Goal: Information Seeking & Learning: Learn about a topic

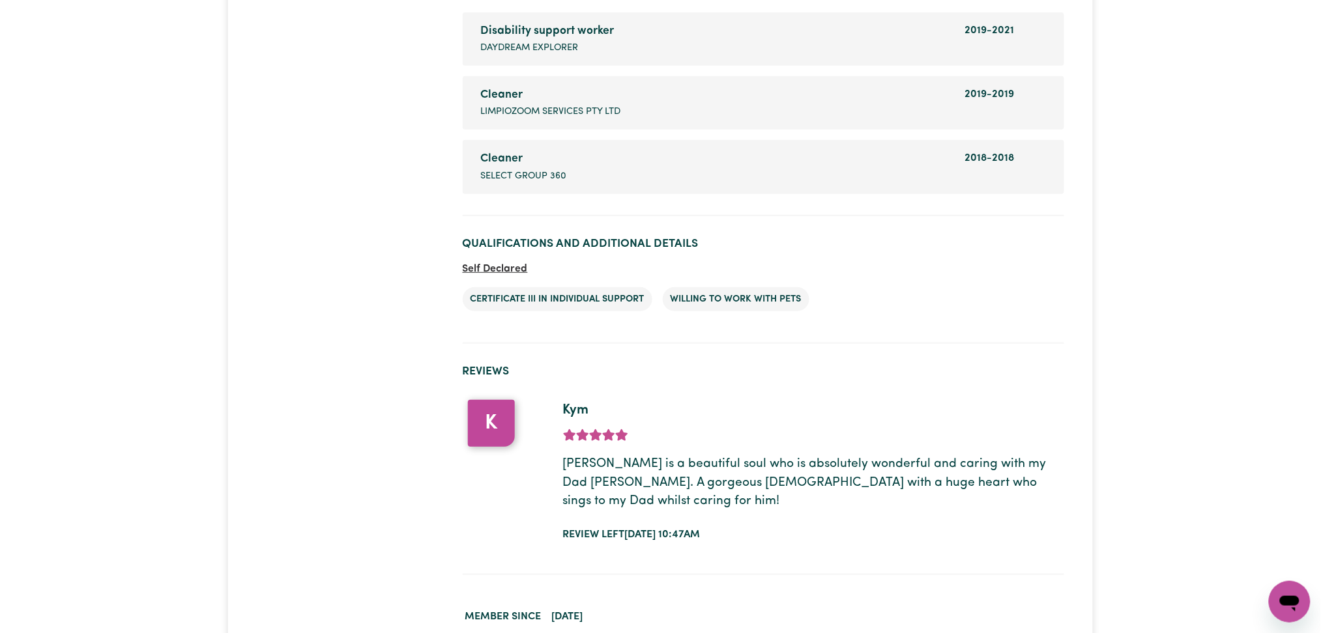
scroll to position [1984, 0]
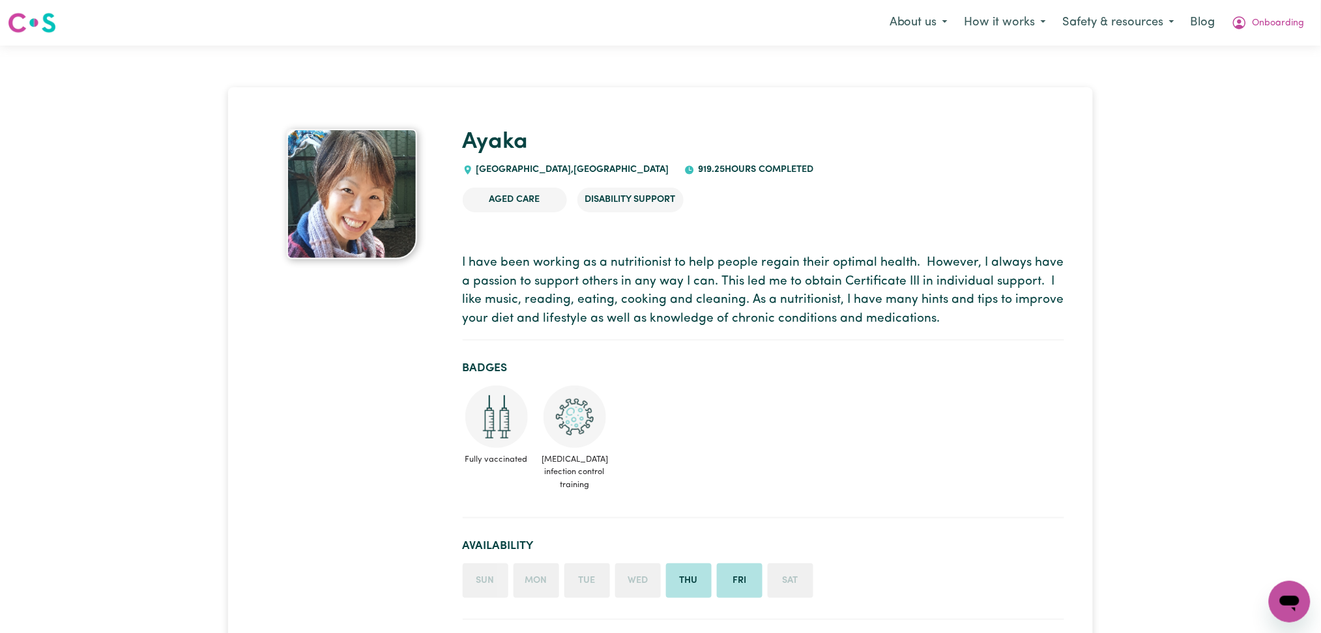
drag, startPoint x: 601, startPoint y: 270, endPoint x: 604, endPoint y: 279, distance: 9.5
click at [604, 279] on p "I have been working as a nutritionist to help people regain their optimal healt…" at bounding box center [764, 291] width 602 height 75
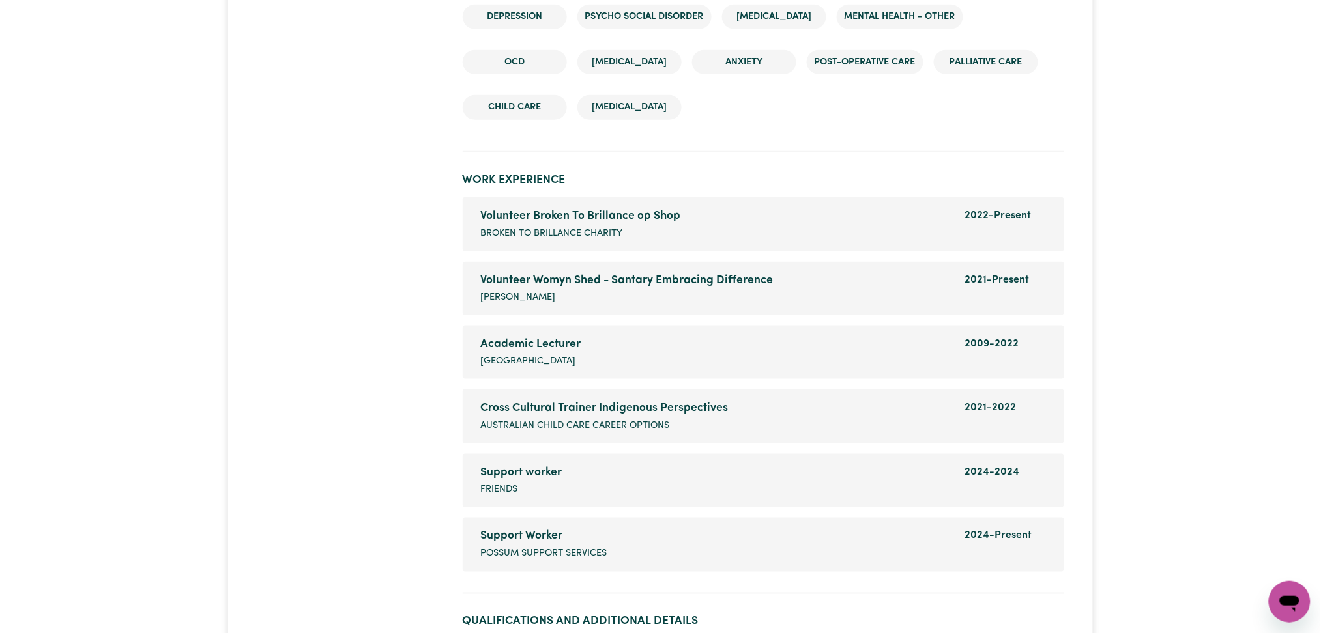
scroll to position [2433, 0]
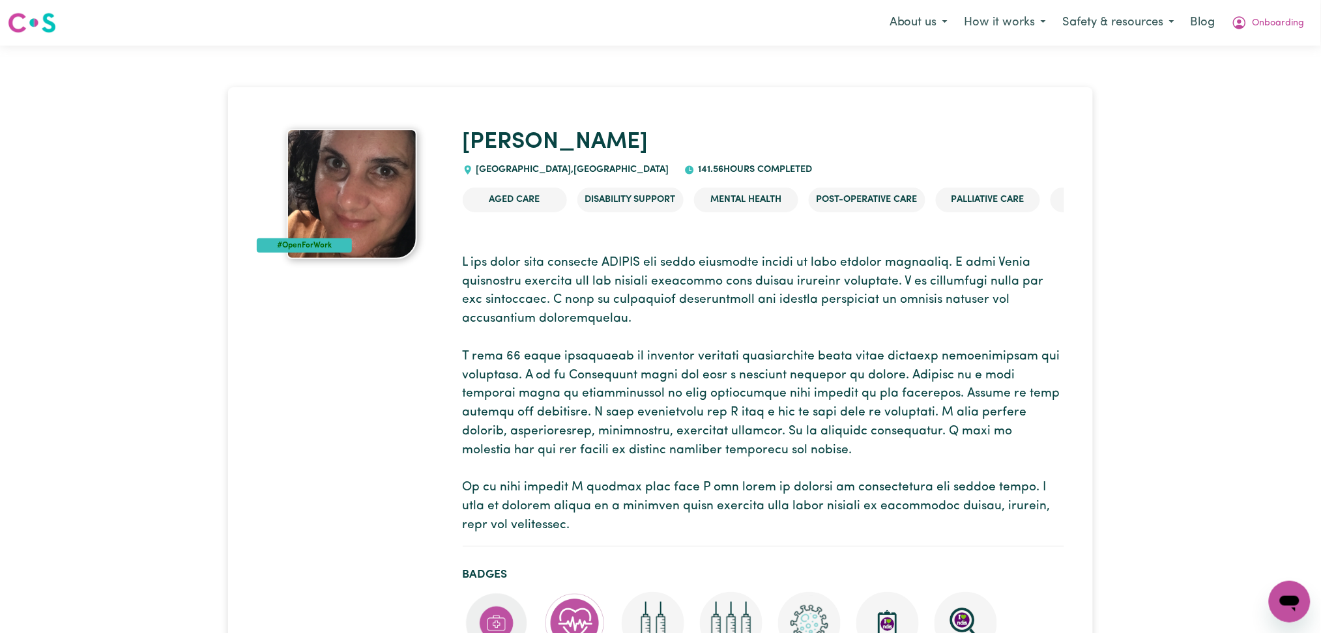
click at [553, 334] on p at bounding box center [764, 395] width 602 height 282
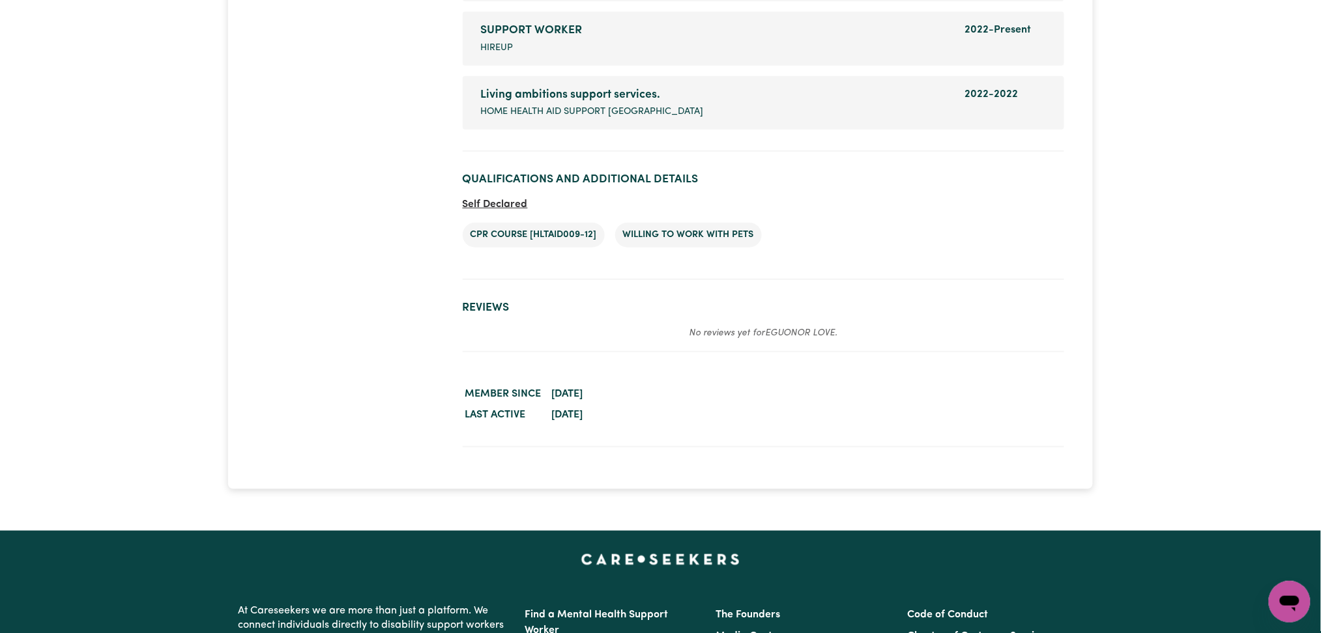
scroll to position [2032, 0]
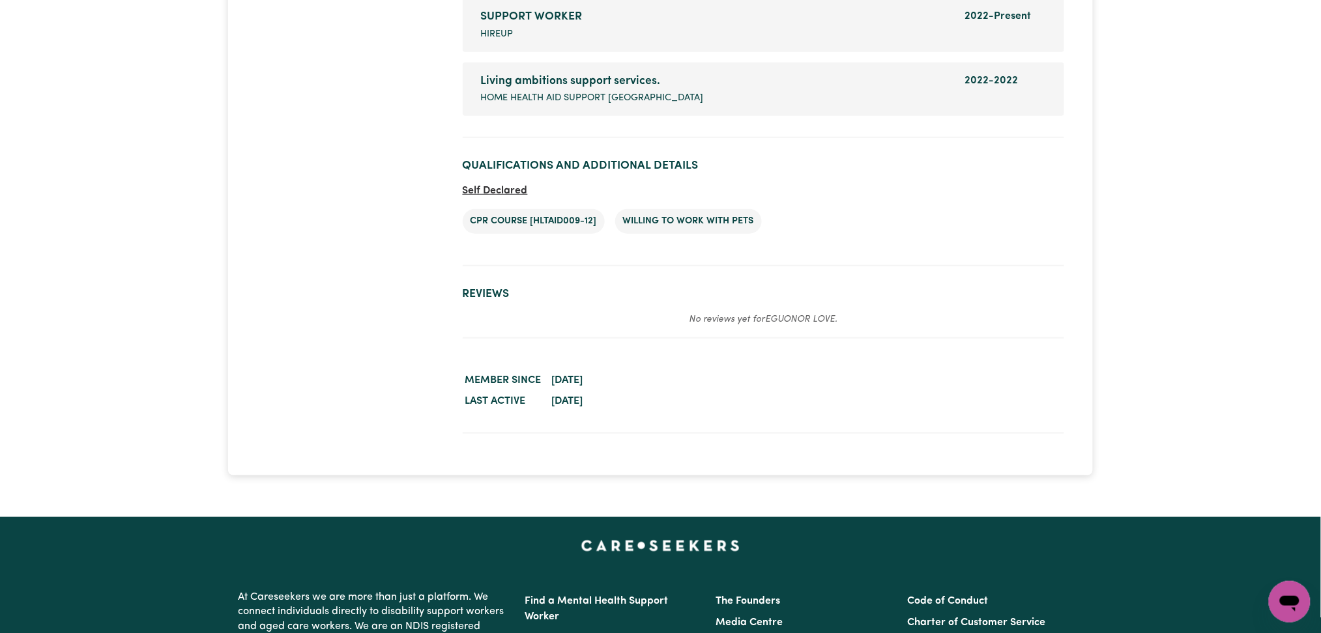
click at [914, 378] on dd "January 13, 2023" at bounding box center [806, 380] width 515 height 21
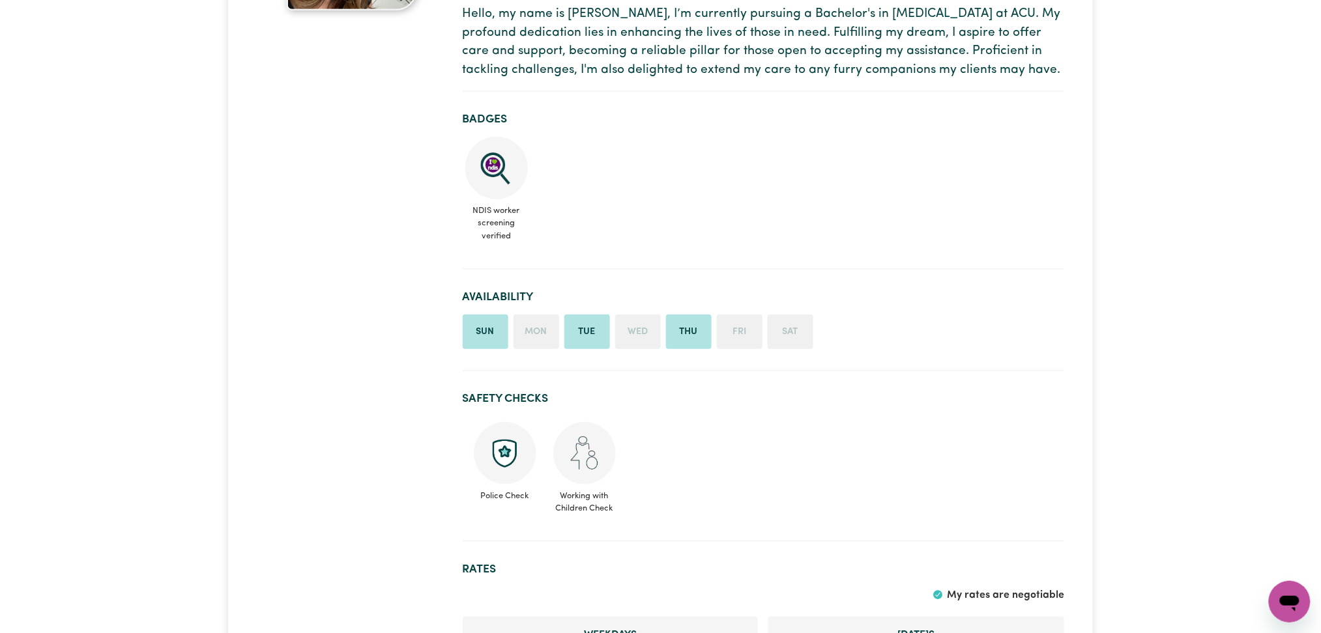
scroll to position [231, 0]
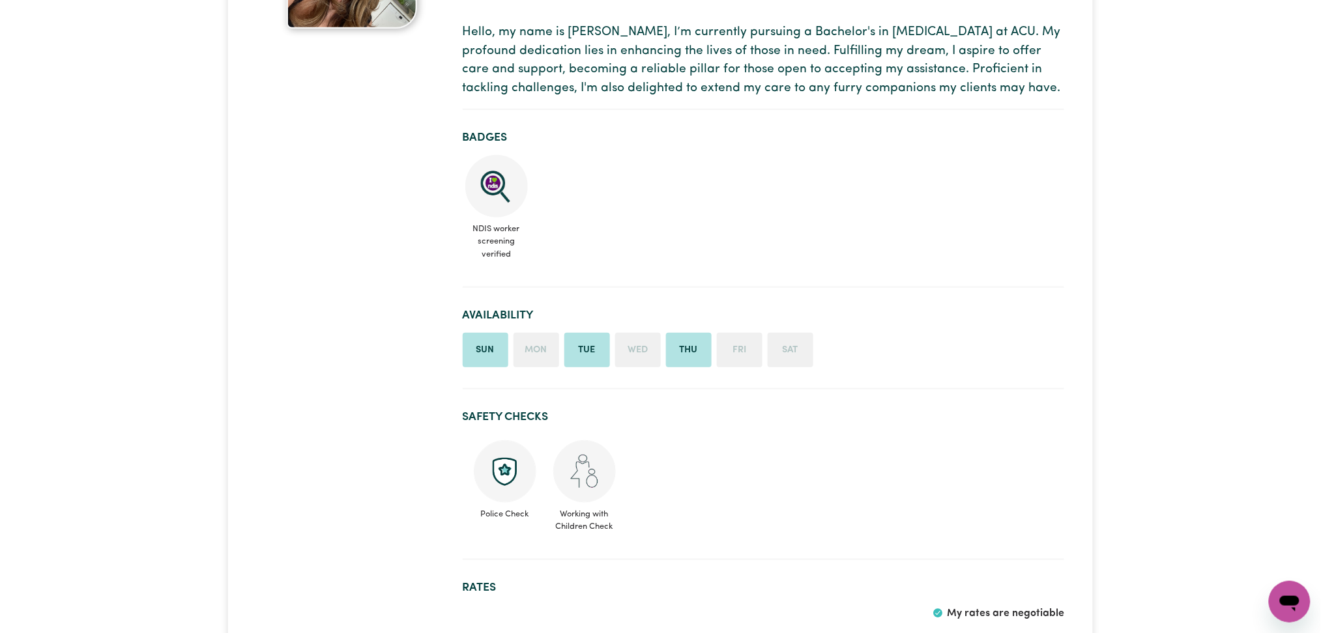
click at [596, 222] on ul "NDIS worker screening verified" at bounding box center [764, 210] width 602 height 111
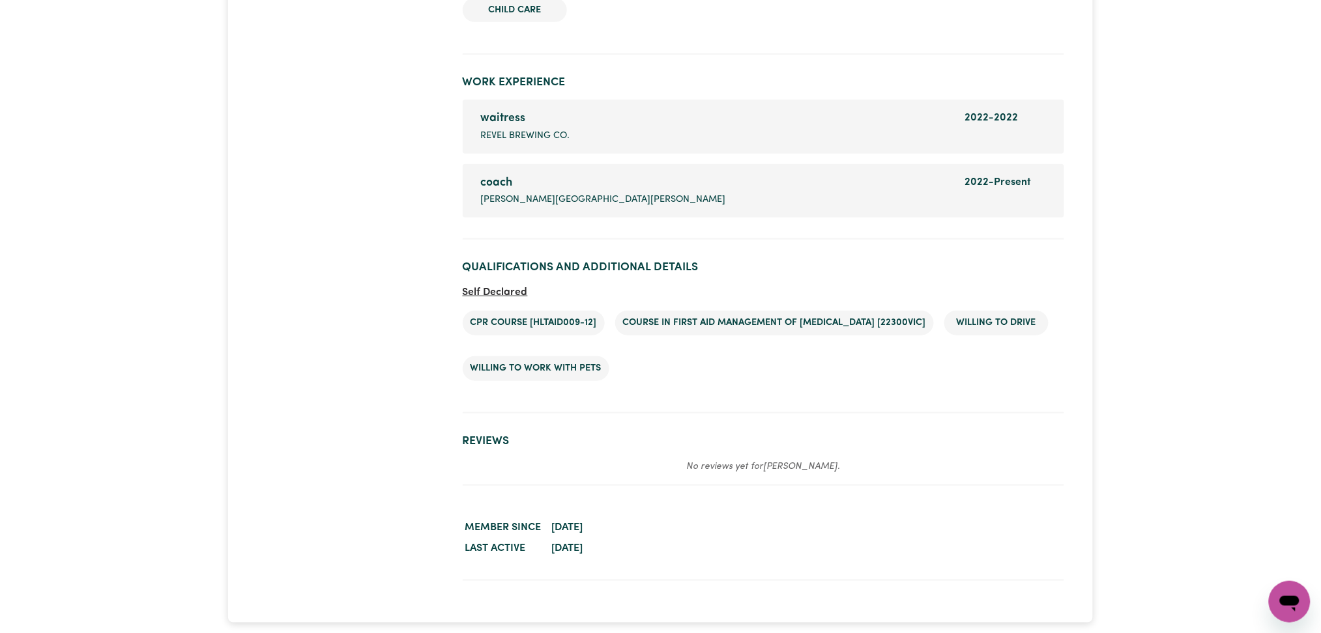
scroll to position [2079, 0]
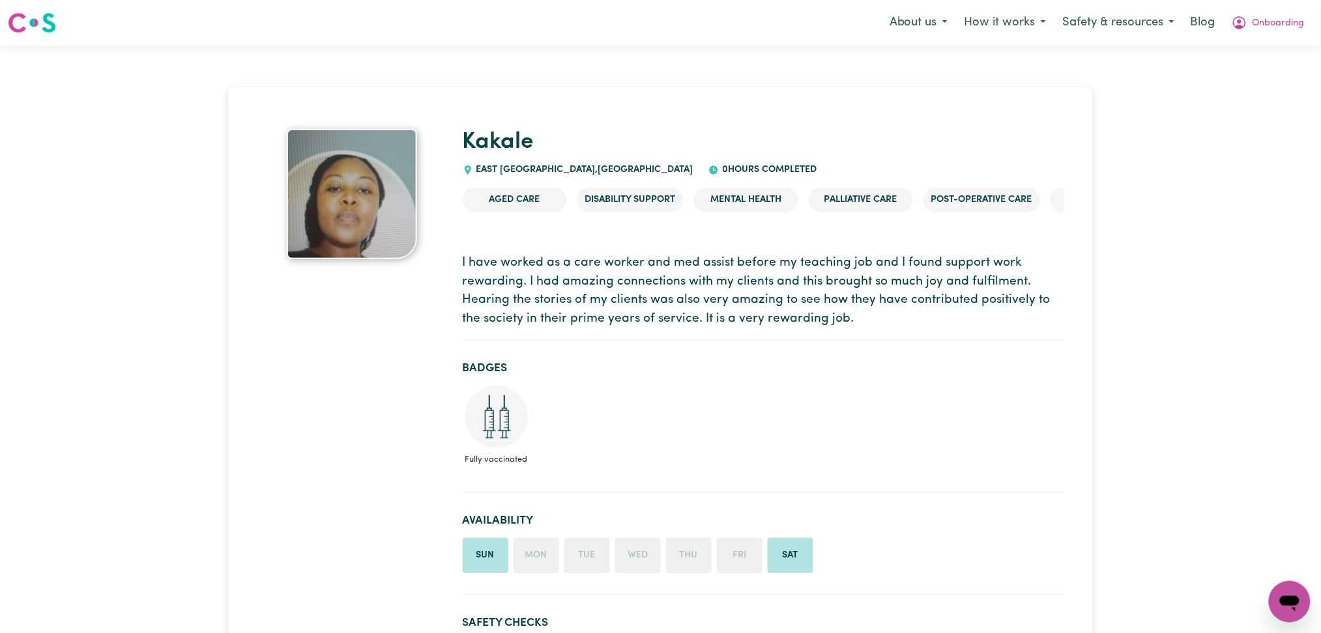
click at [467, 364] on h2 "Badges" at bounding box center [764, 369] width 602 height 14
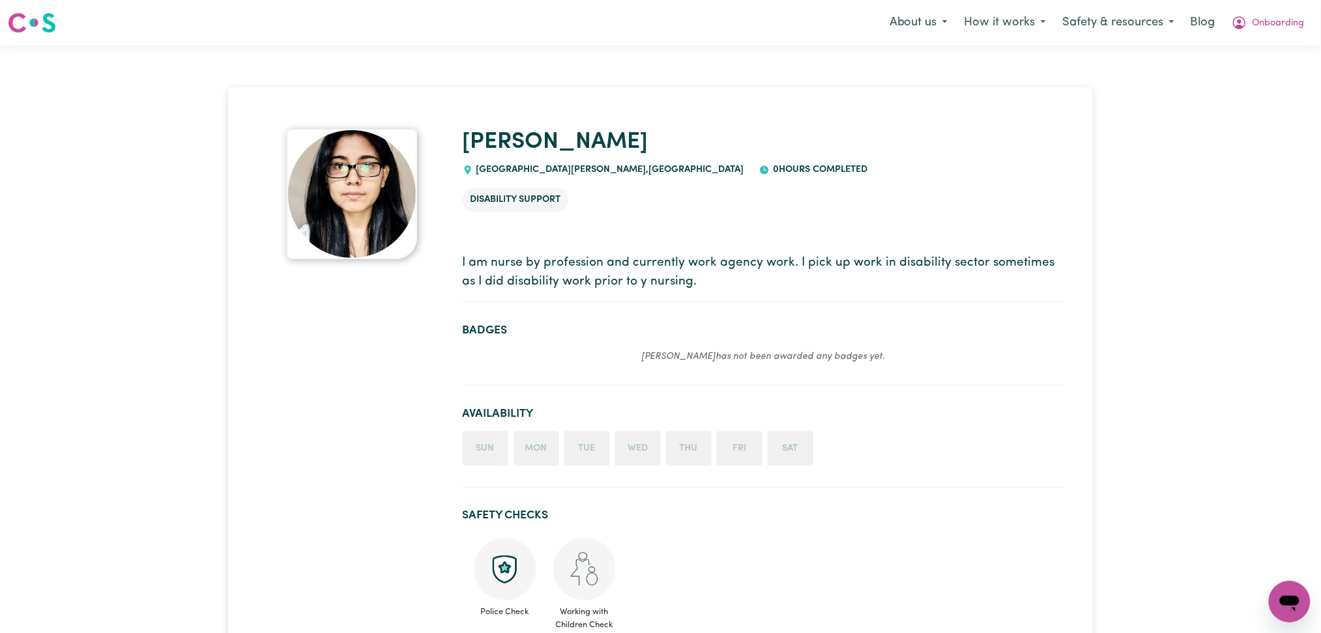
click at [464, 319] on section "Badges Sauravi has not been awarded any badges yet." at bounding box center [764, 349] width 602 height 72
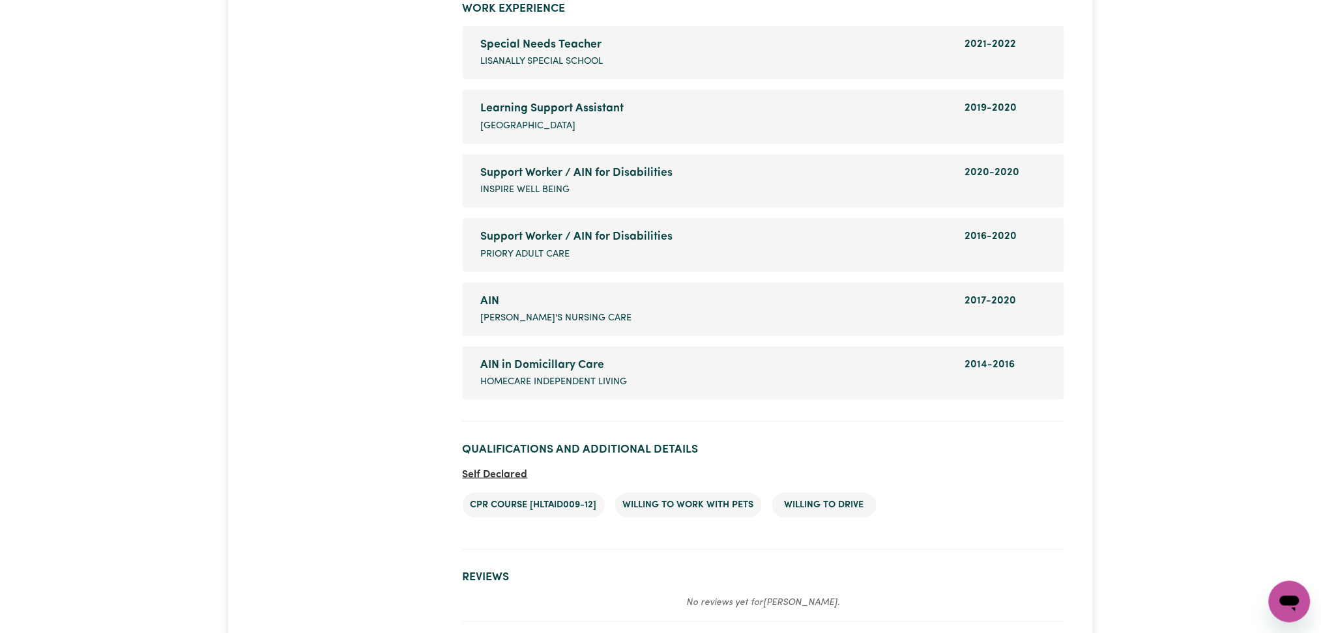
scroll to position [2216, 0]
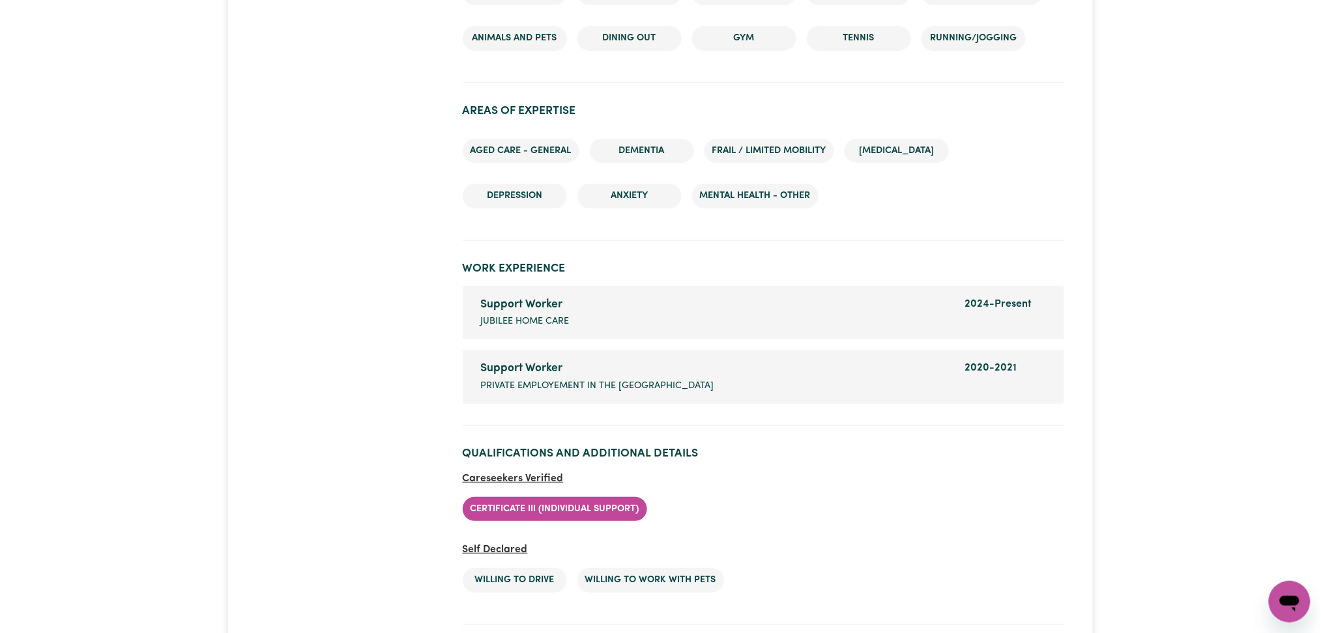
scroll to position [1644, 0]
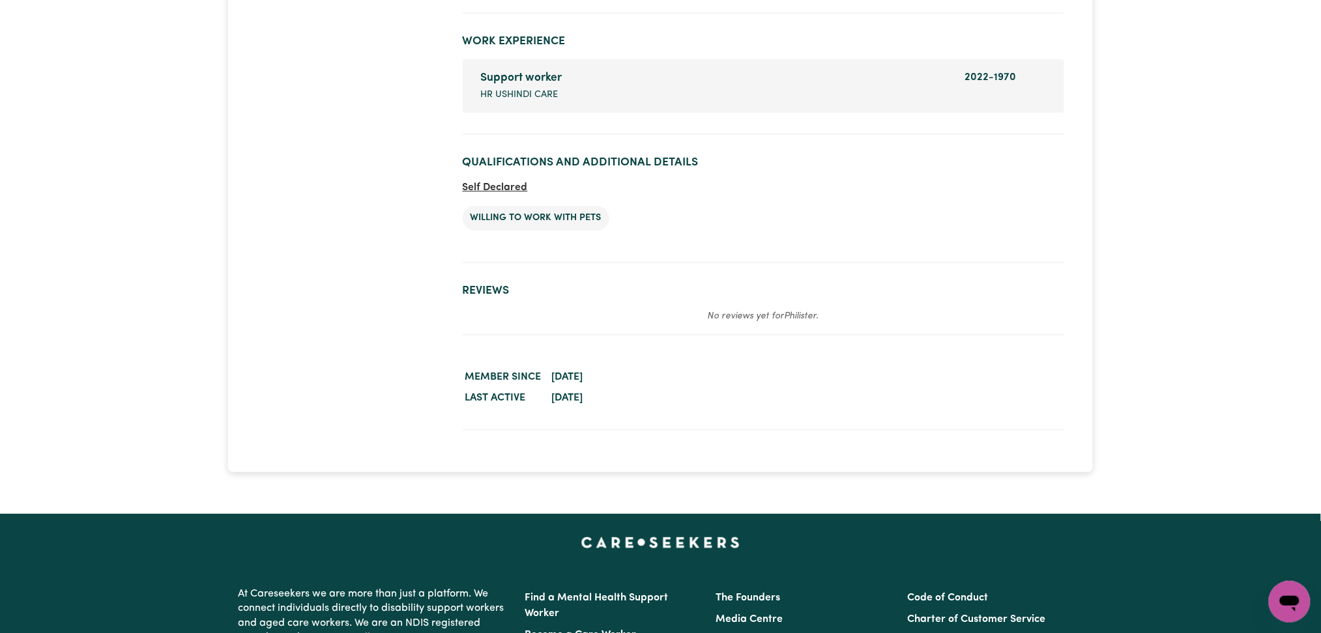
scroll to position [1659, 0]
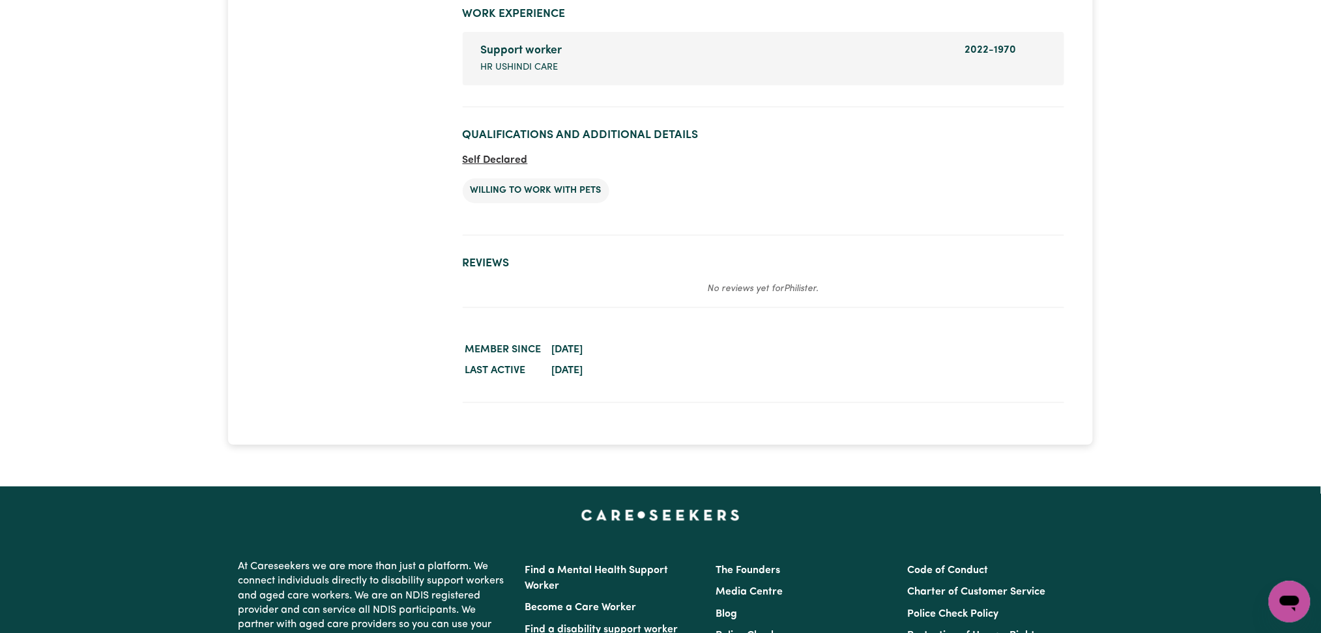
click at [796, 297] on section "Reviews No reviews yet for Philister ." at bounding box center [764, 277] width 602 height 62
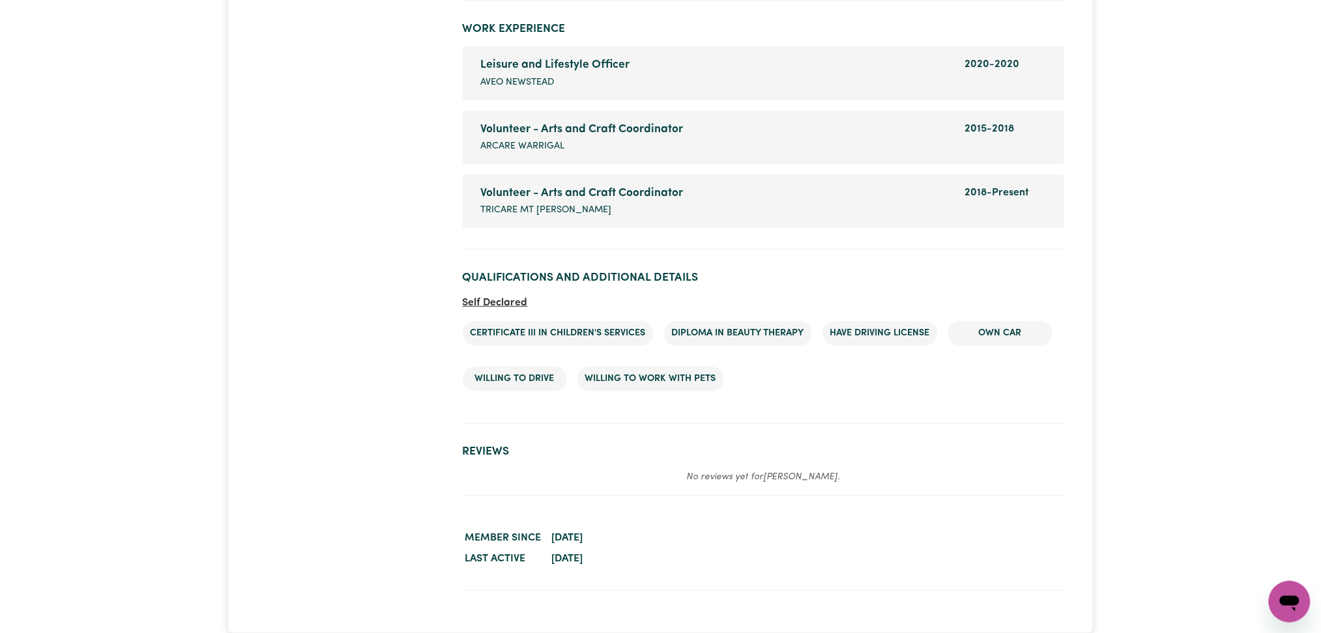
scroll to position [1880, 0]
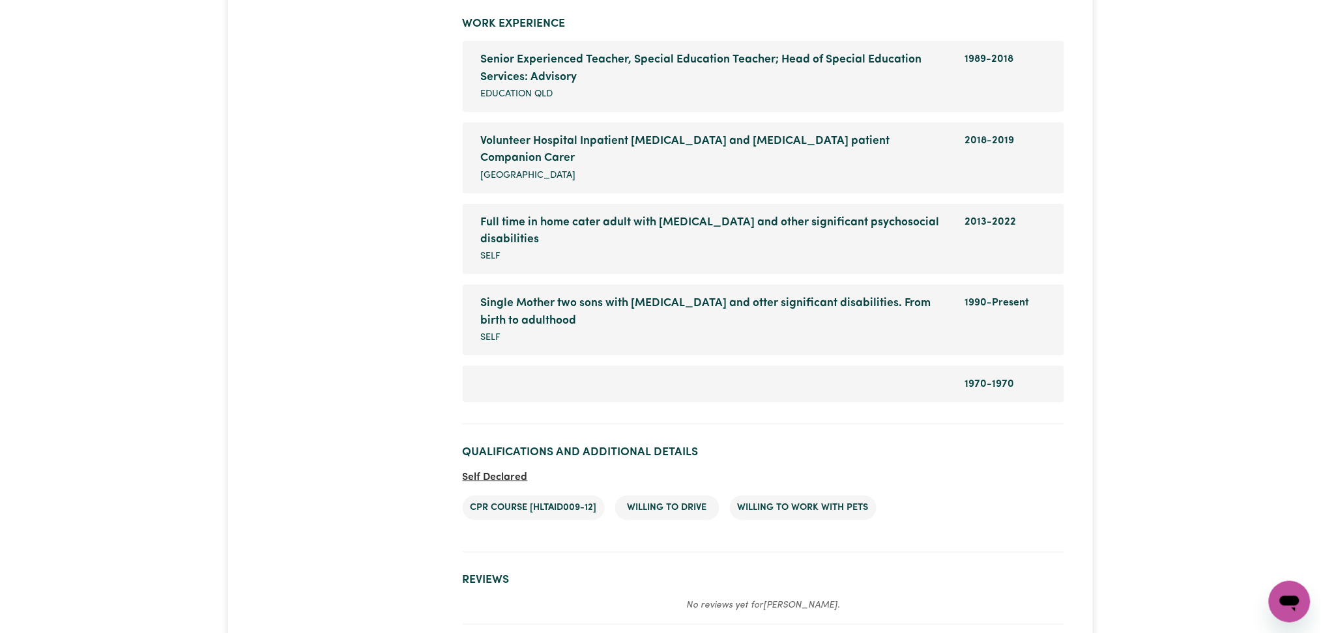
scroll to position [2192, 0]
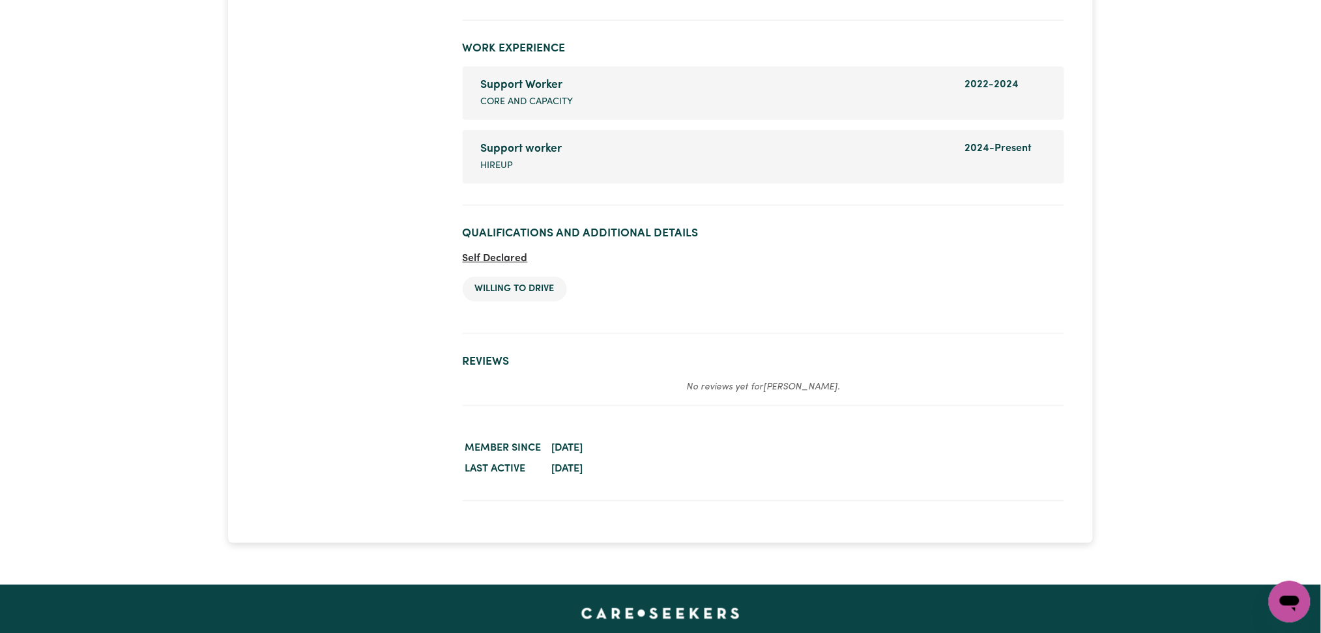
scroll to position [1974, 0]
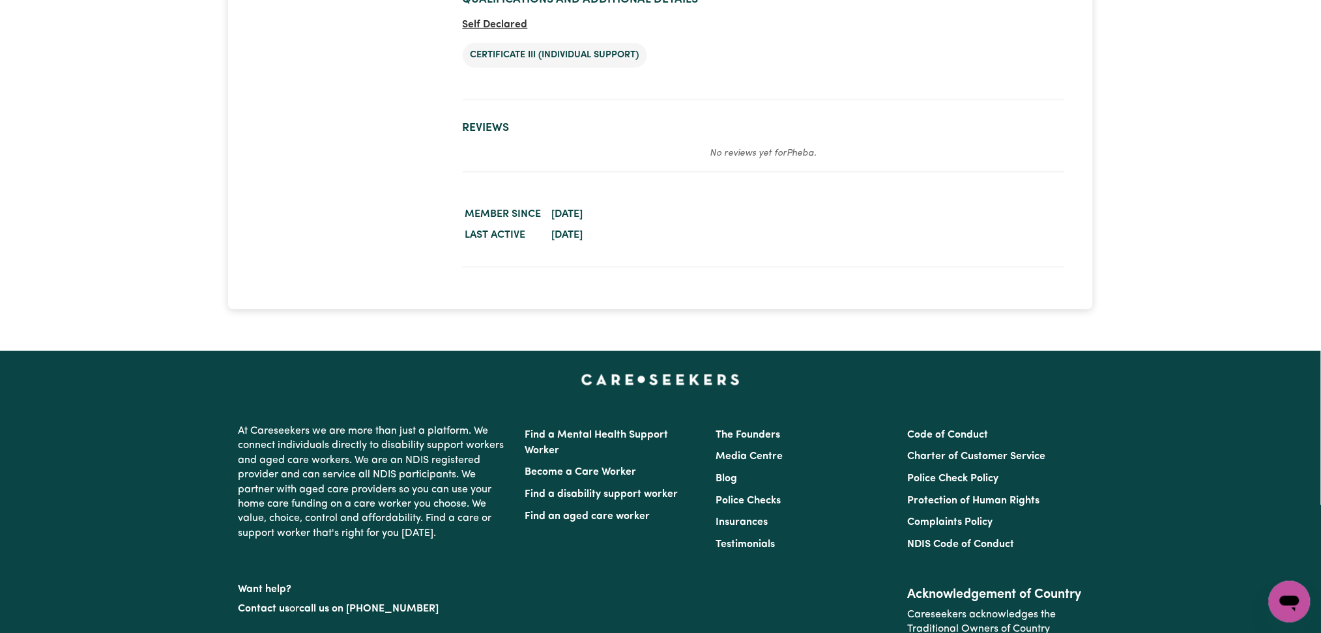
scroll to position [1691, 0]
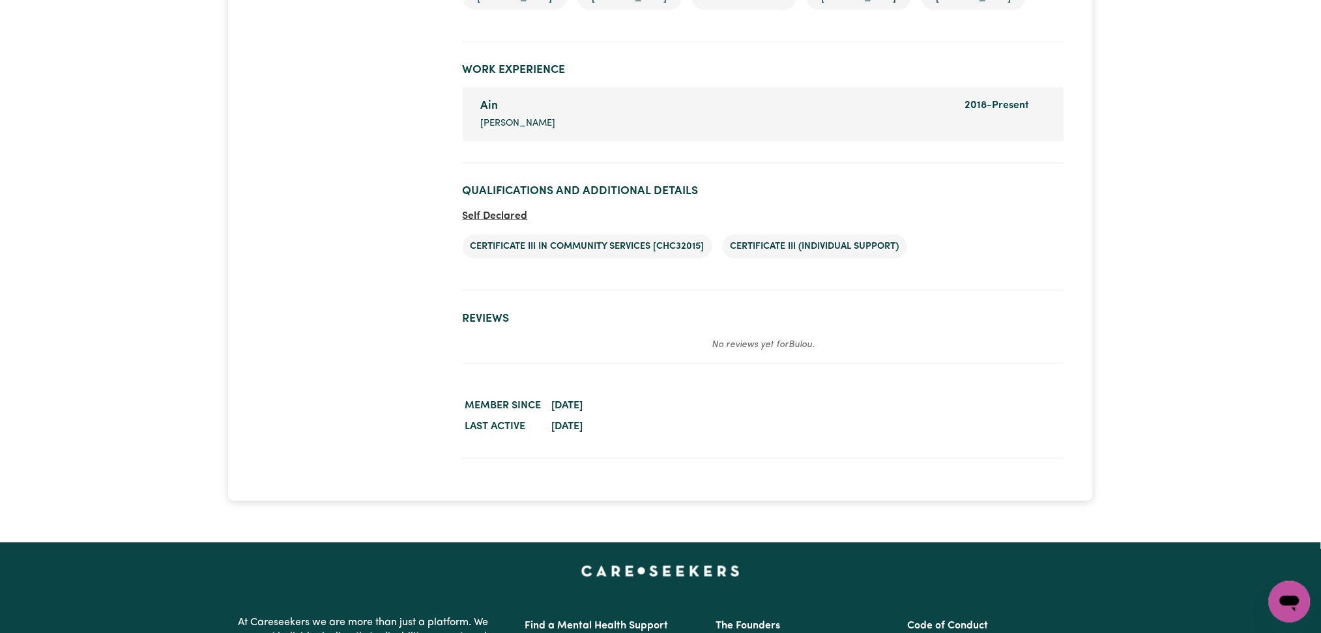
scroll to position [1973, 0]
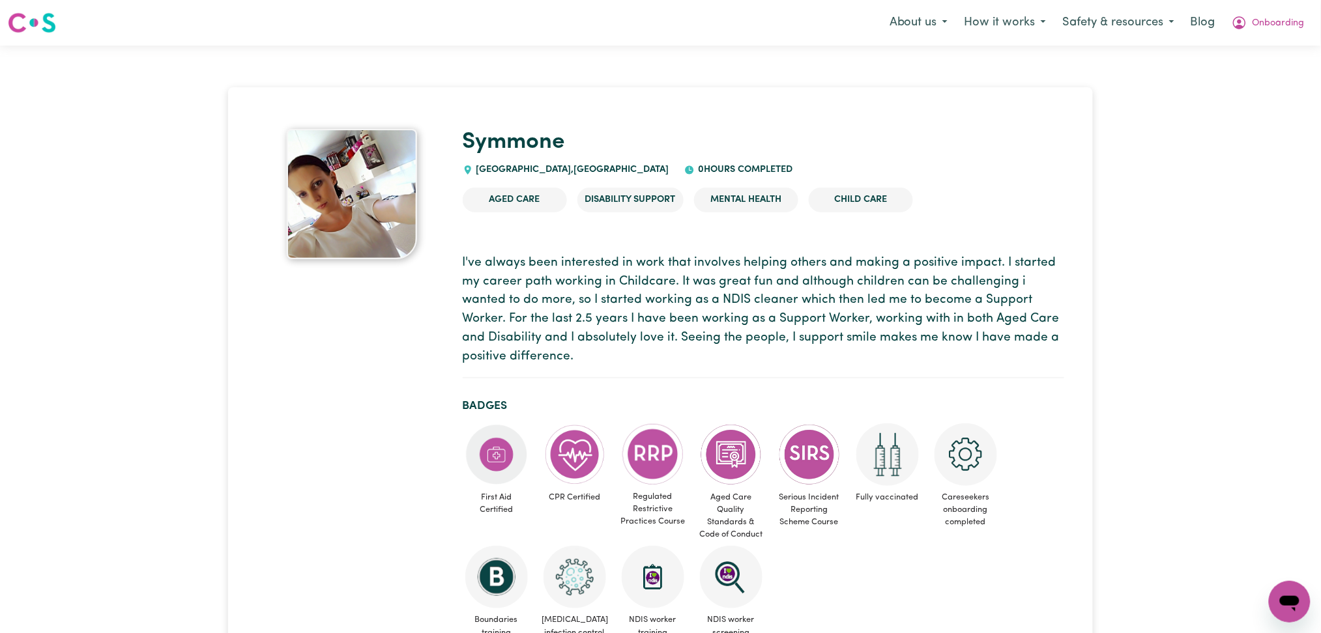
drag, startPoint x: 1038, startPoint y: 94, endPoint x: 1044, endPoint y: 93, distance: 6.5
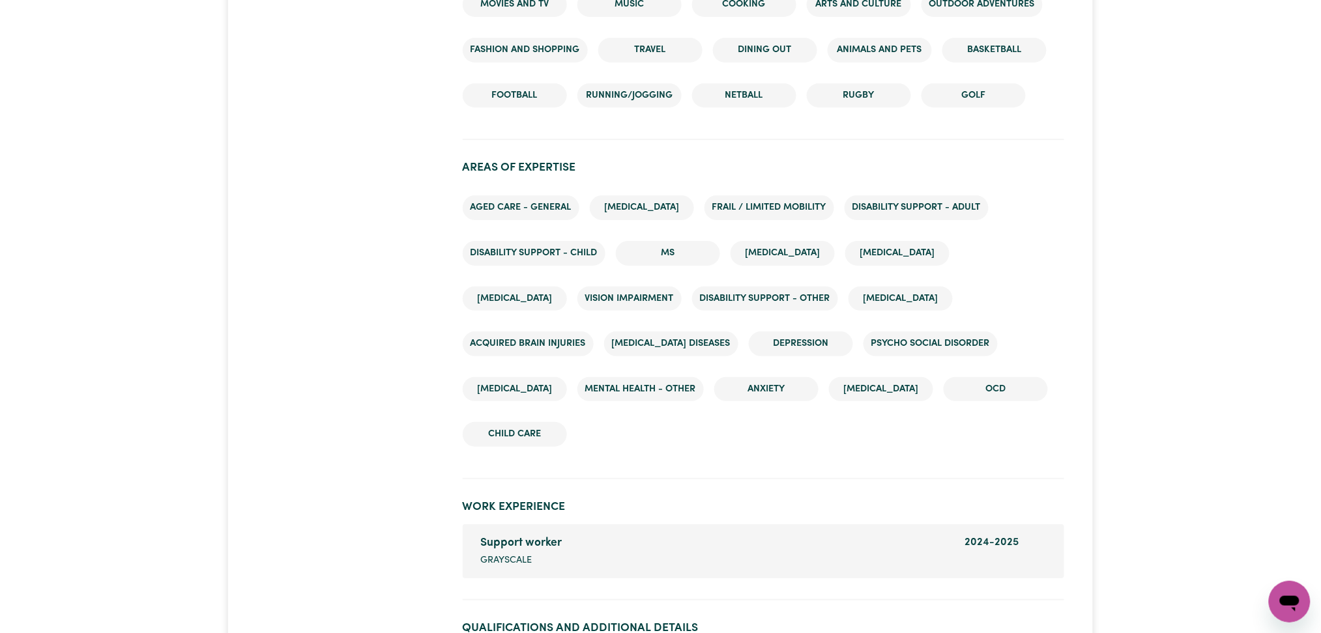
scroll to position [2053, 0]
